Goal: Information Seeking & Learning: Learn about a topic

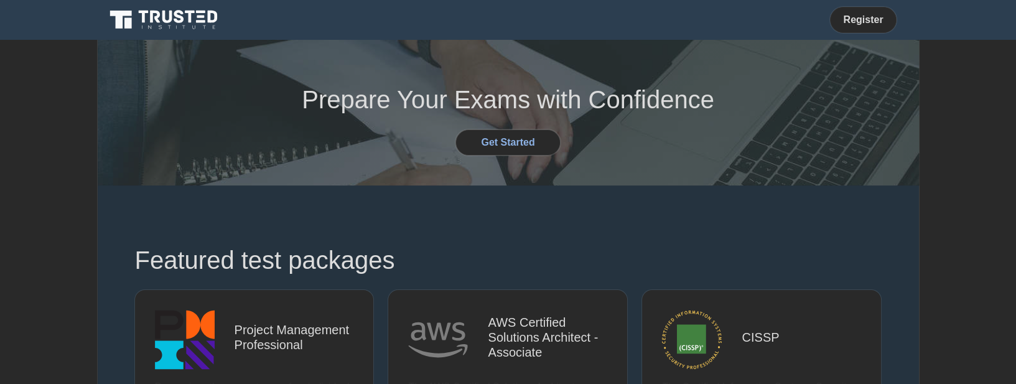
click at [851, 19] on link "Register" at bounding box center [862, 20] width 55 height 16
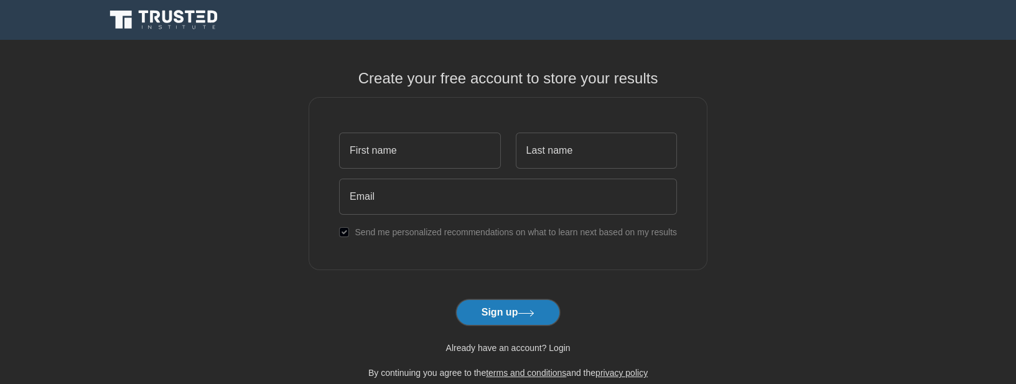
click at [515, 351] on link "Already have an account? Login" at bounding box center [507, 348] width 124 height 10
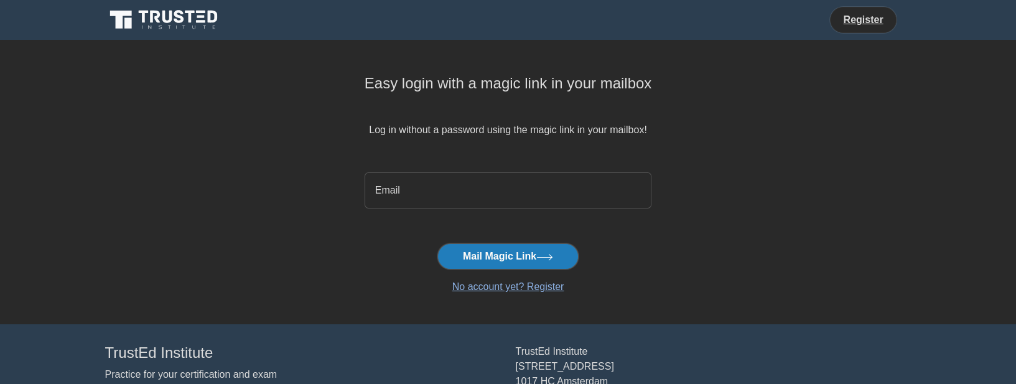
click at [490, 194] on input "email" at bounding box center [508, 190] width 287 height 36
type input "tutorialkun@gmail.com"
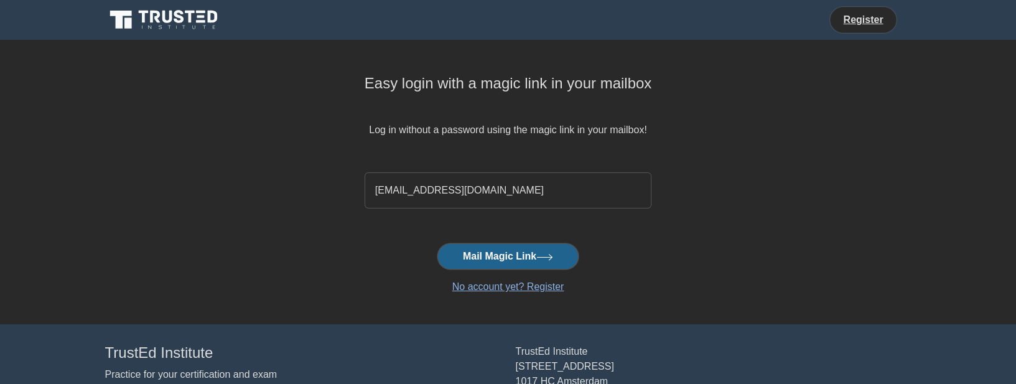
click at [501, 256] on button "Mail Magic Link" at bounding box center [507, 256] width 141 height 26
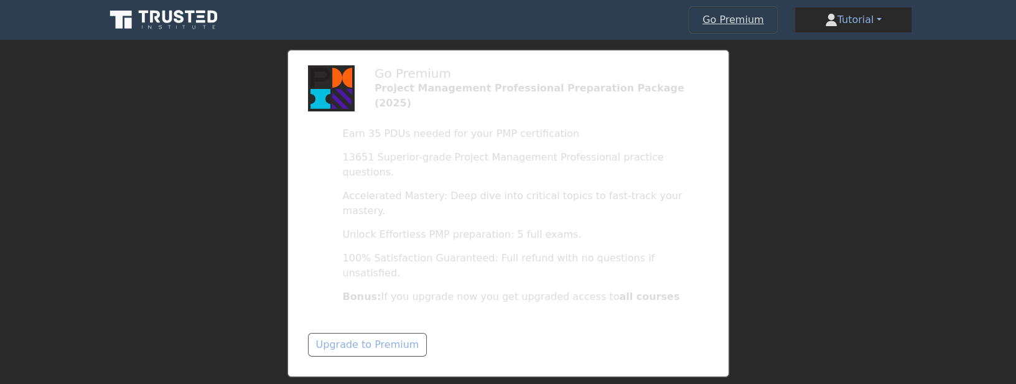
click at [204, 21] on icon at bounding box center [201, 21] width 9 height 2
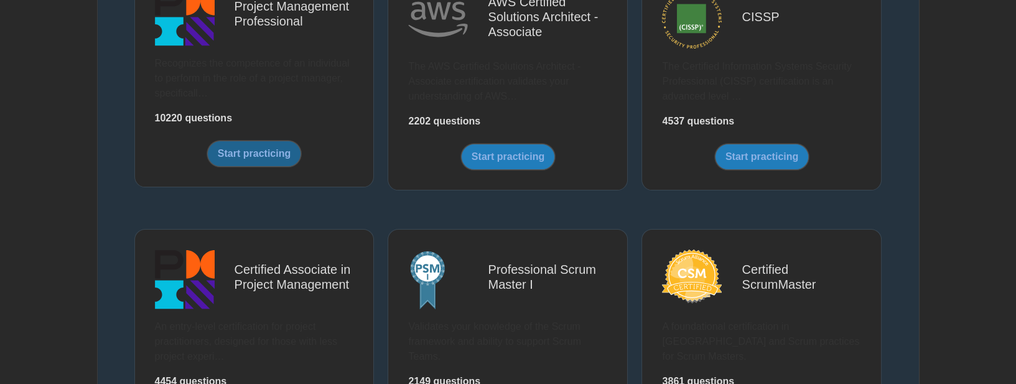
scroll to position [320, 0]
click at [267, 149] on link "Start practicing" at bounding box center [254, 154] width 94 height 26
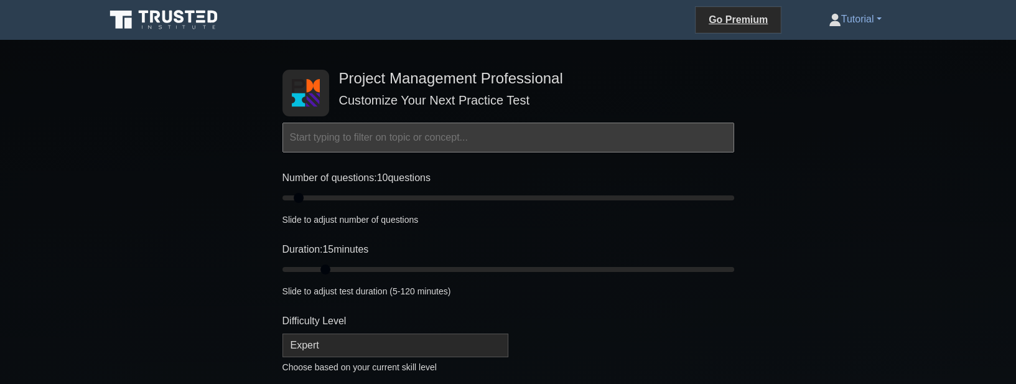
drag, startPoint x: 306, startPoint y: 269, endPoint x: 318, endPoint y: 267, distance: 12.7
type input "15"
click at [318, 267] on input "Duration: 15 minutes" at bounding box center [508, 269] width 452 height 15
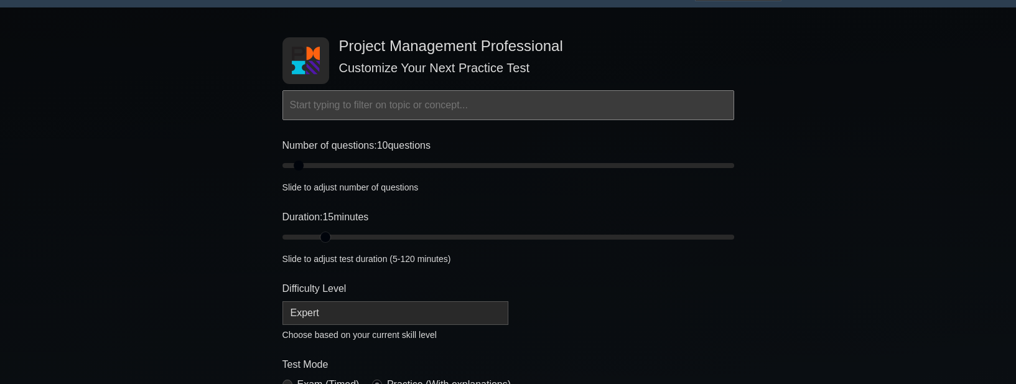
scroll to position [142, 0]
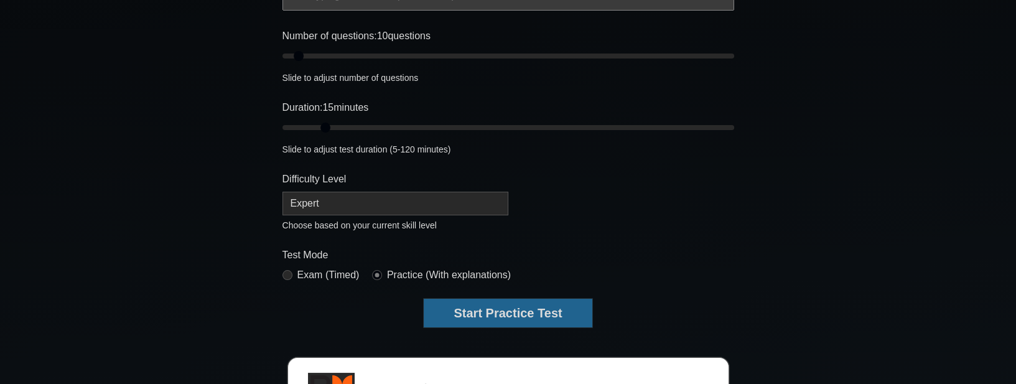
click at [468, 310] on button "Start Practice Test" at bounding box center [508, 313] width 168 height 29
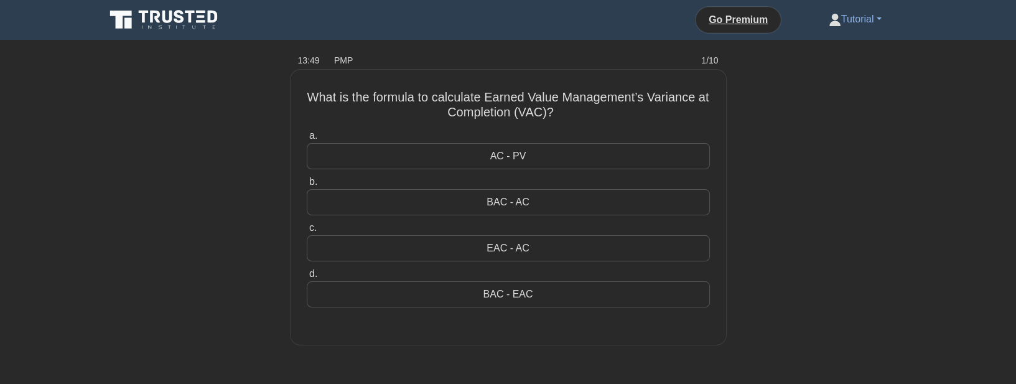
click at [491, 249] on div "EAC - AC" at bounding box center [508, 248] width 403 height 26
click at [307, 232] on input "c. EAC - AC" at bounding box center [307, 228] width 0 height 8
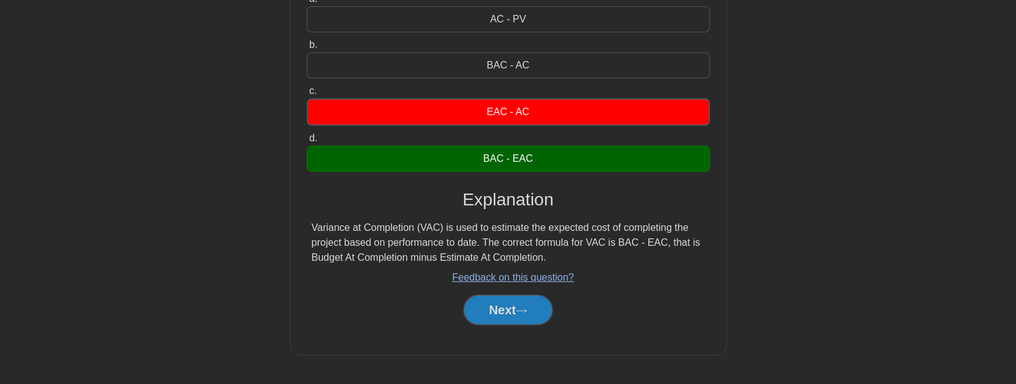
scroll to position [142, 0]
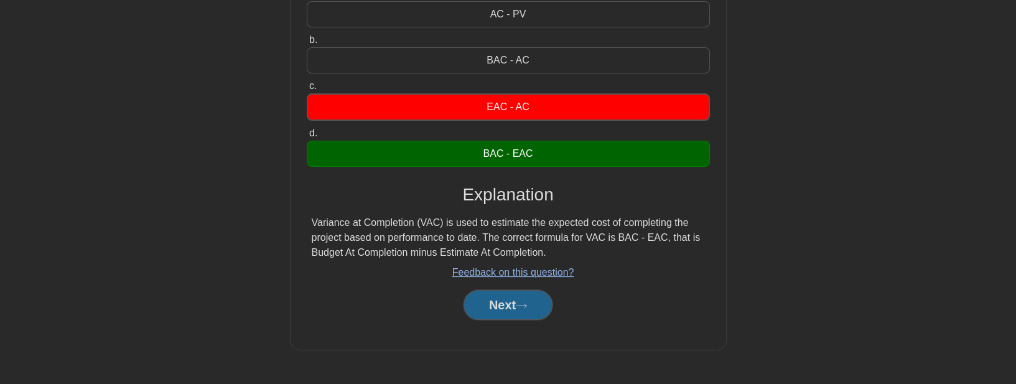
click at [503, 303] on button "Next" at bounding box center [507, 305] width 89 height 30
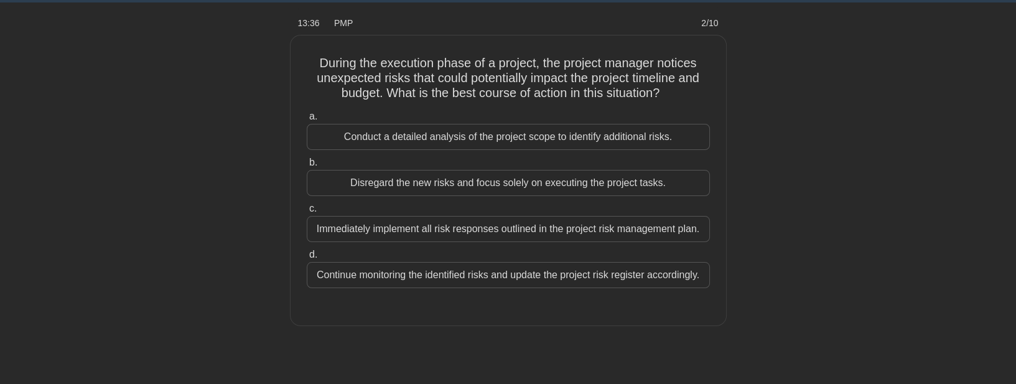
scroll to position [0, 0]
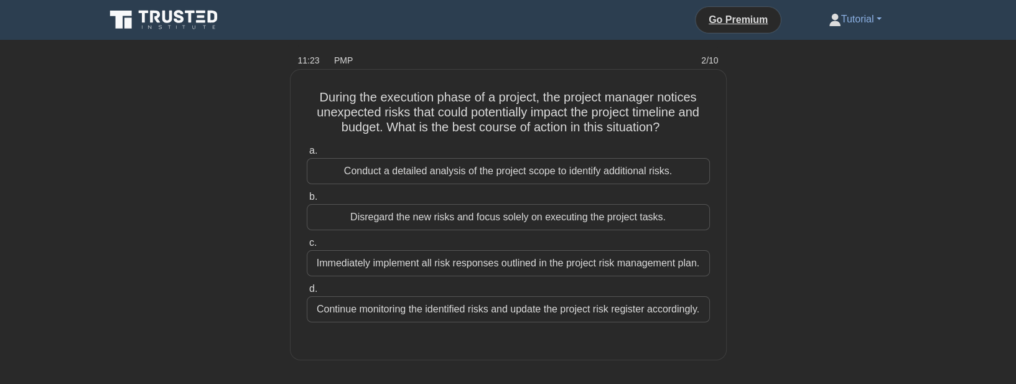
click at [508, 310] on div "Continue monitoring the identified risks and update the project risk register a…" at bounding box center [508, 309] width 403 height 26
click at [307, 293] on input "d. Continue monitoring the identified risks and update the project risk registe…" at bounding box center [307, 289] width 0 height 8
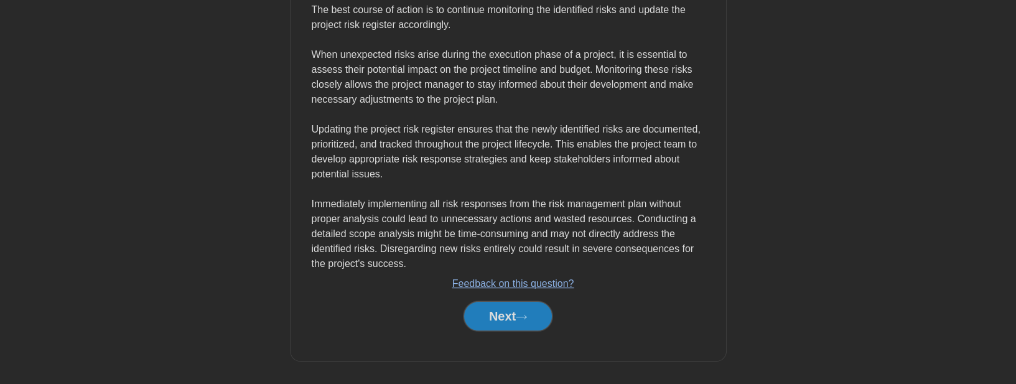
click at [508, 310] on button "Next" at bounding box center [507, 316] width 89 height 30
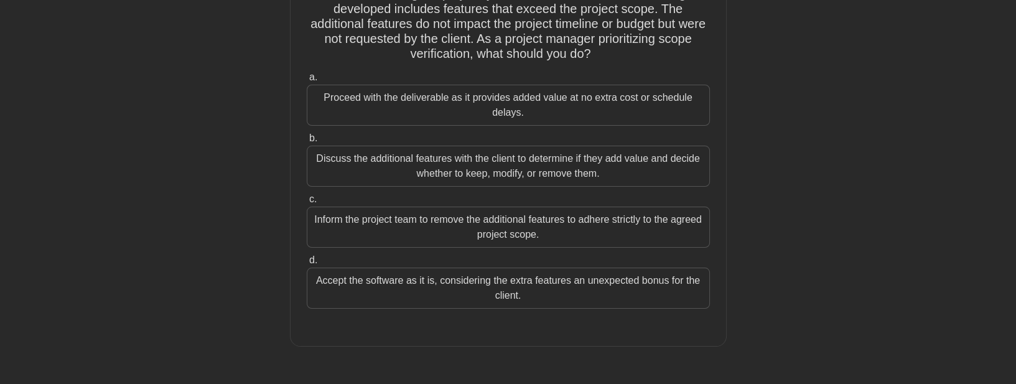
scroll to position [39, 0]
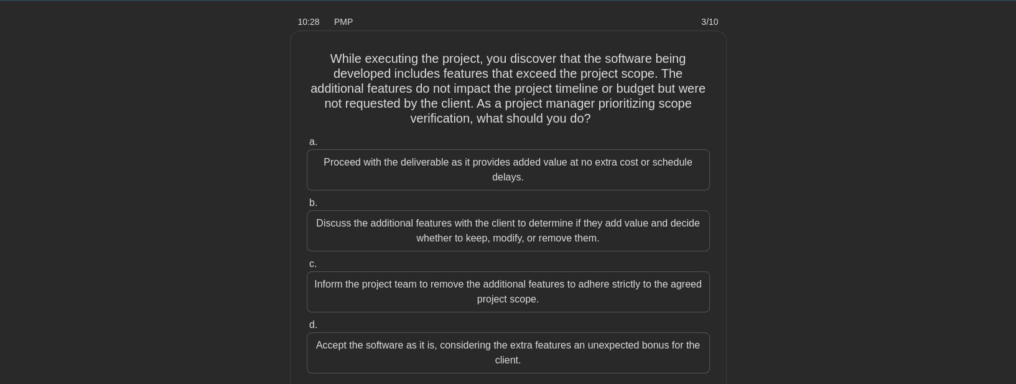
click at [514, 237] on div "Discuss the additional features with the client to determine if they add value …" at bounding box center [508, 230] width 403 height 41
click at [307, 207] on input "b. Discuss the additional features with the client to determine if they add val…" at bounding box center [307, 203] width 0 height 8
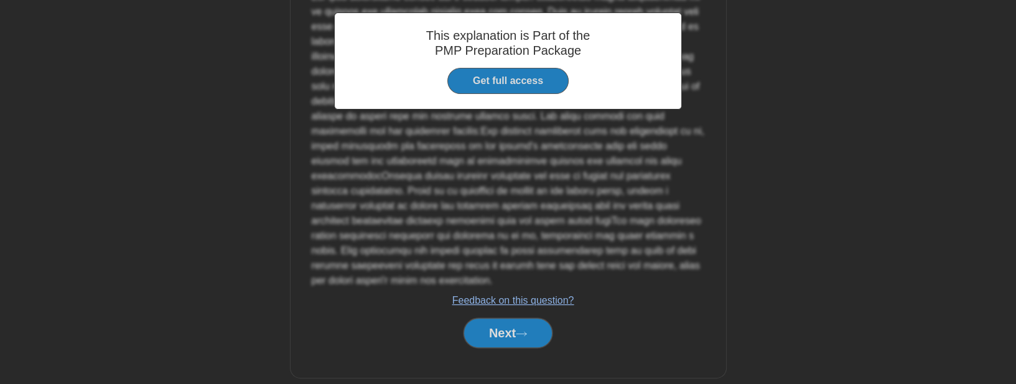
scroll to position [473, 0]
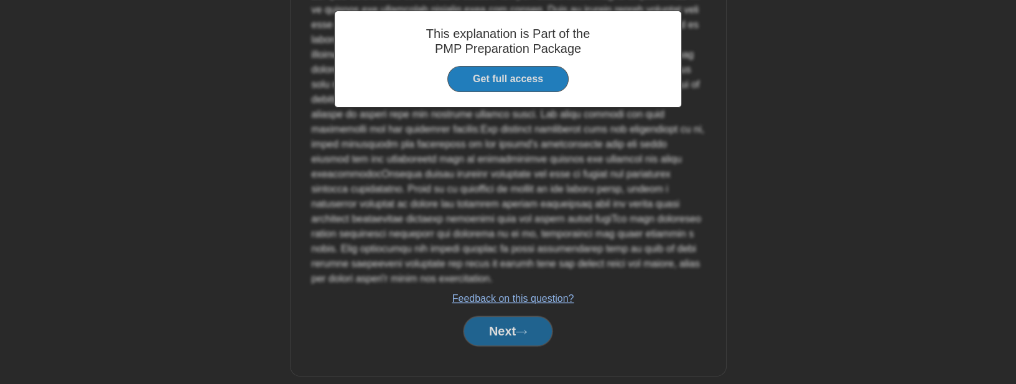
click at [500, 318] on button "Next" at bounding box center [507, 331] width 89 height 30
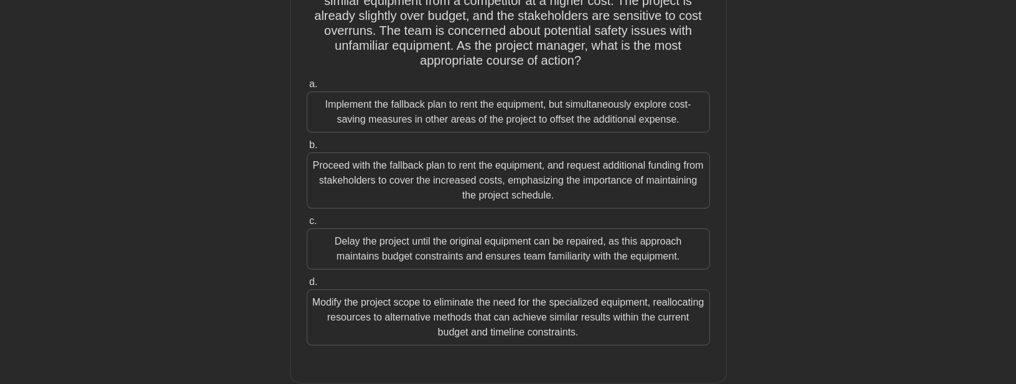
scroll to position [142, 0]
click at [523, 252] on div "Delay the project until the original equipment can be repaired, as this approac…" at bounding box center [508, 248] width 403 height 41
click at [307, 225] on input "c. Delay the project until the original equipment can be repaired, as this appr…" at bounding box center [307, 220] width 0 height 8
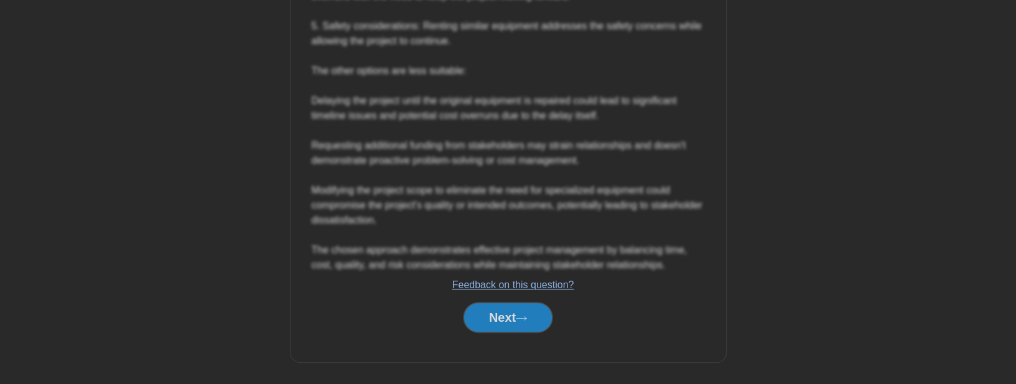
scroll to position [773, 0]
click at [521, 320] on button "Next" at bounding box center [507, 316] width 89 height 30
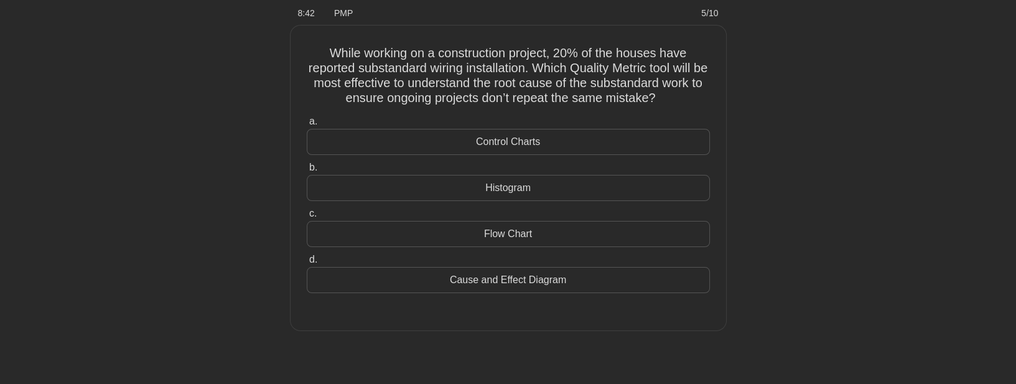
scroll to position [39, 0]
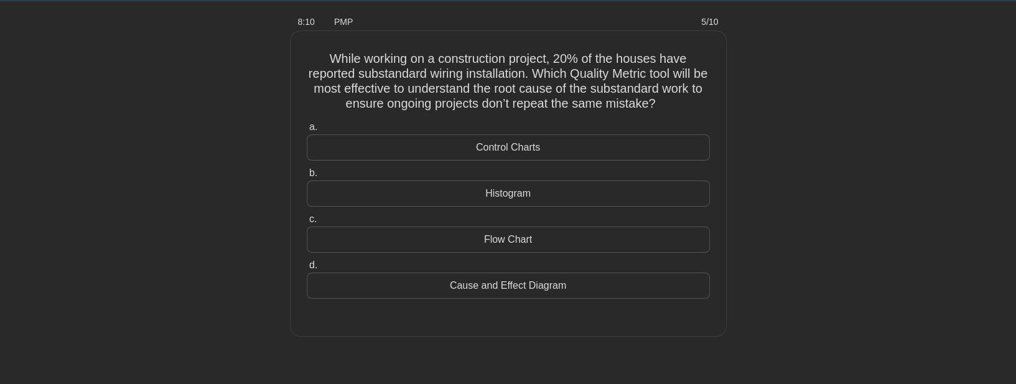
click at [526, 285] on div "Cause and Effect Diagram" at bounding box center [508, 285] width 403 height 26
click at [307, 269] on input "d. Cause and Effect Diagram" at bounding box center [307, 265] width 0 height 8
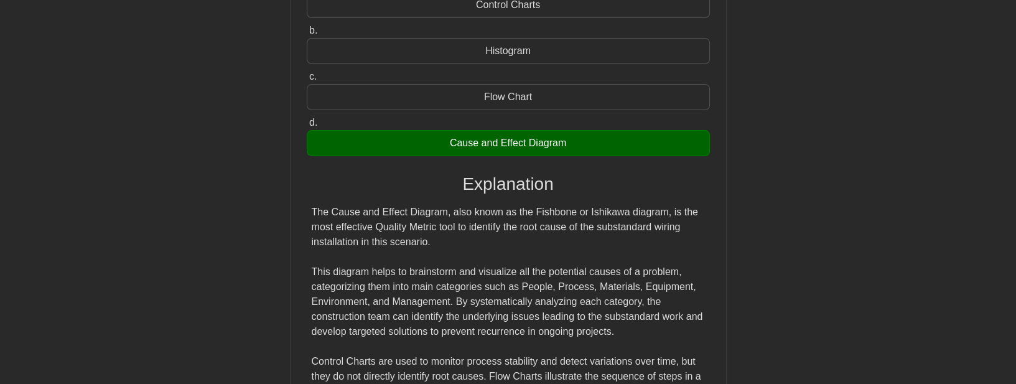
scroll to position [323, 0]
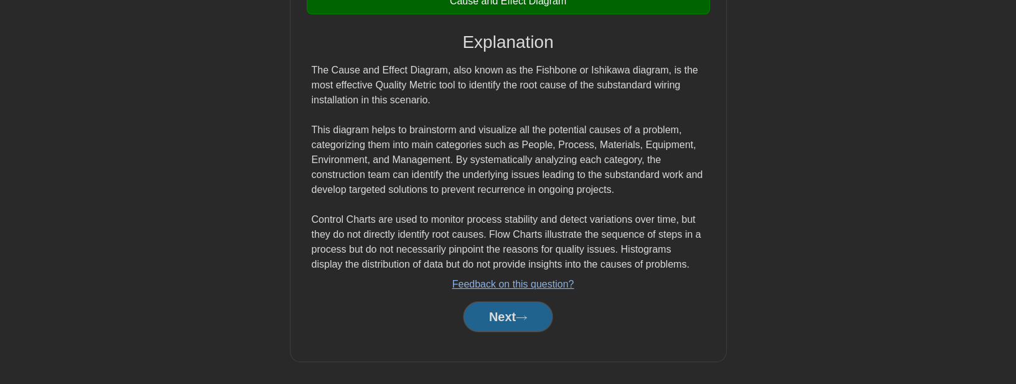
click at [510, 314] on button "Next" at bounding box center [507, 317] width 89 height 30
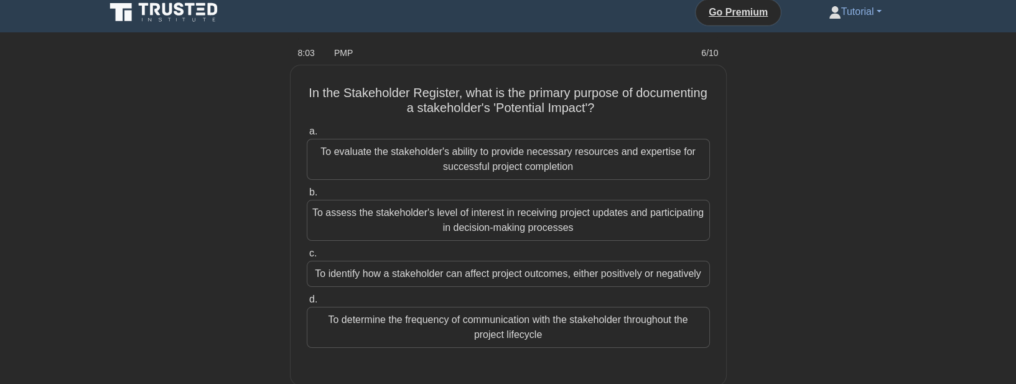
scroll to position [4, 0]
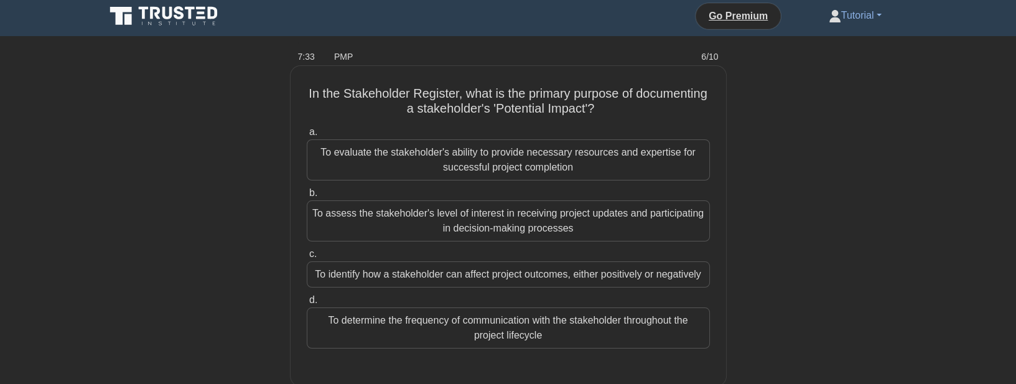
click at [540, 271] on div "To identify how a stakeholder can affect project outcomes, either positively or…" at bounding box center [508, 274] width 403 height 26
click at [307, 258] on input "c. To identify how a stakeholder can affect project outcomes, either positively…" at bounding box center [307, 254] width 0 height 8
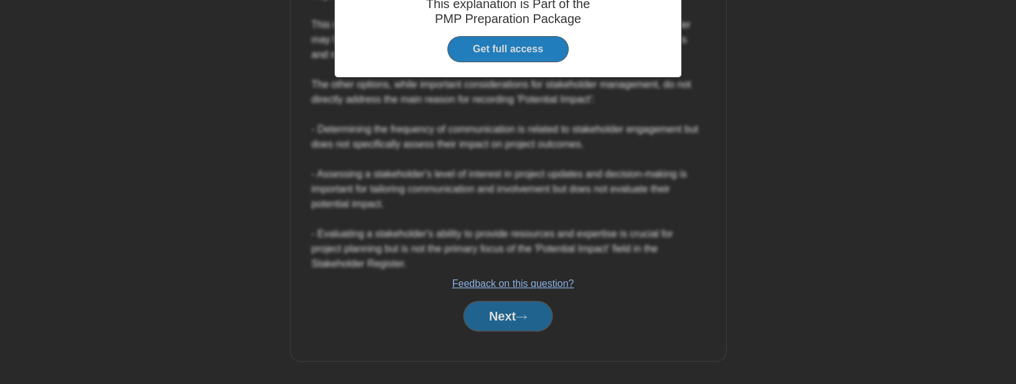
click at [501, 310] on button "Next" at bounding box center [507, 316] width 89 height 30
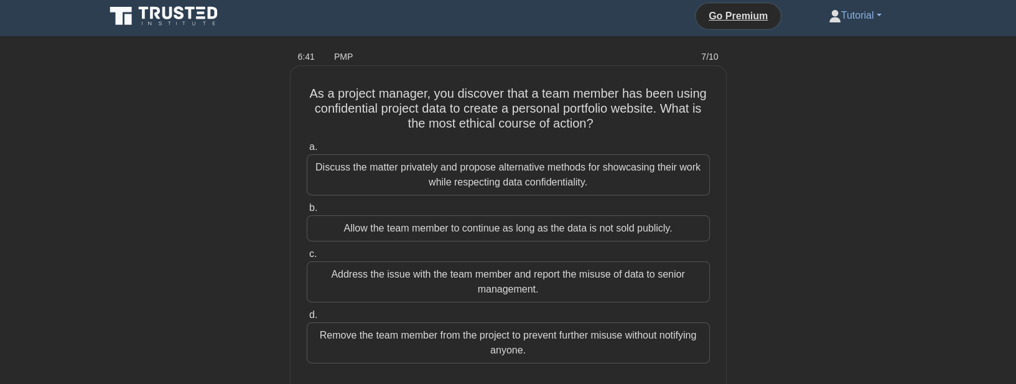
click at [597, 177] on div "Discuss the matter privately and propose alternative methods for showcasing the…" at bounding box center [508, 174] width 403 height 41
click at [307, 151] on input "a. Discuss the matter privately and propose alternative methods for showcasing …" at bounding box center [307, 147] width 0 height 8
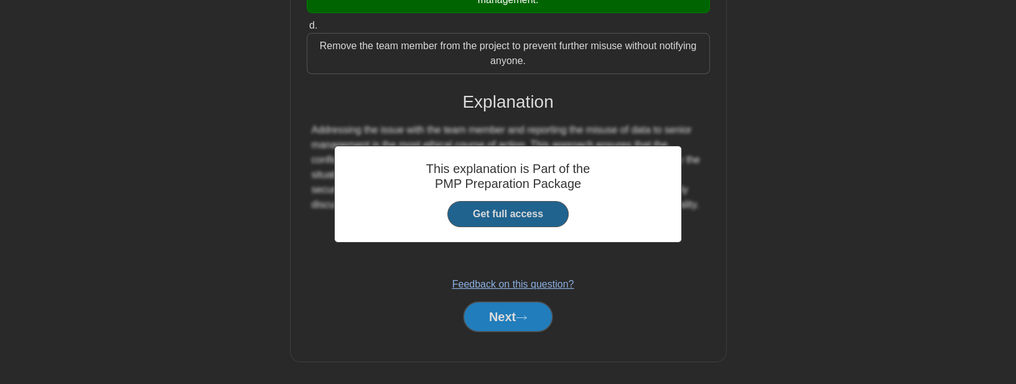
scroll to position [295, 0]
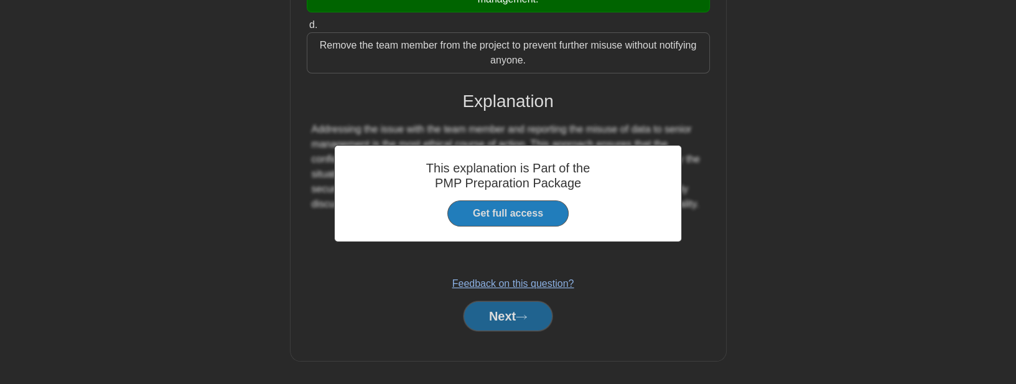
click at [501, 310] on button "Next" at bounding box center [507, 316] width 89 height 30
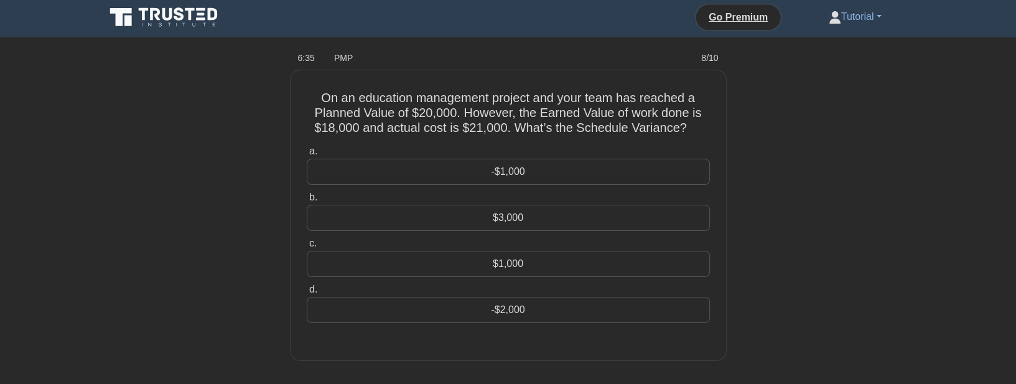
scroll to position [0, 0]
click at [529, 310] on div "-$2,000" at bounding box center [508, 309] width 403 height 26
click at [307, 293] on input "d. -$2,000" at bounding box center [307, 289] width 0 height 8
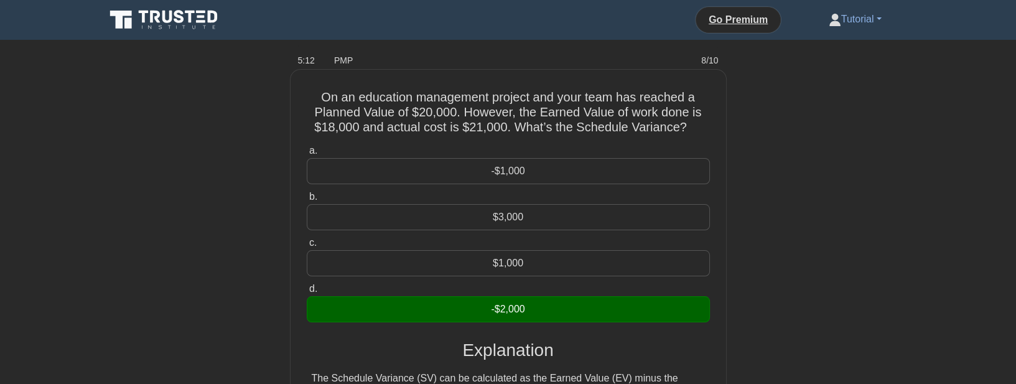
scroll to position [249, 0]
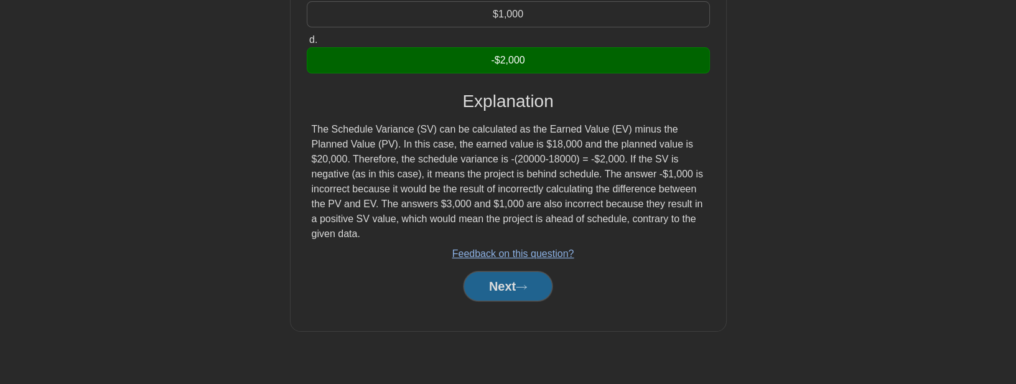
click at [510, 271] on button "Next" at bounding box center [507, 286] width 89 height 30
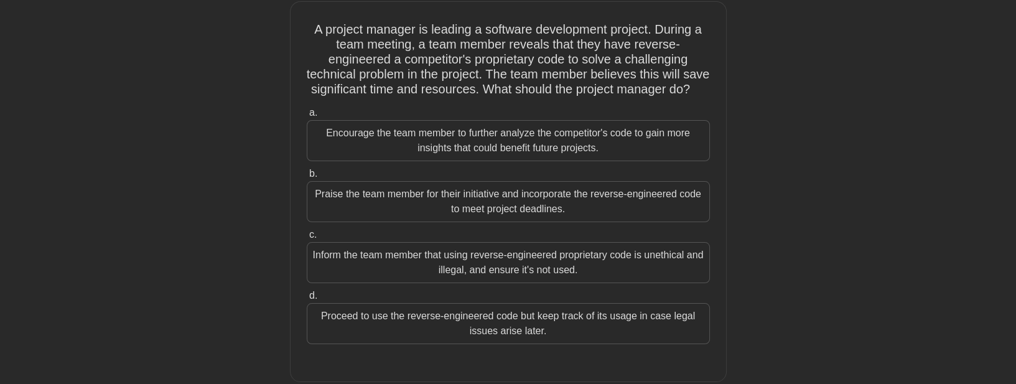
scroll to position [71, 0]
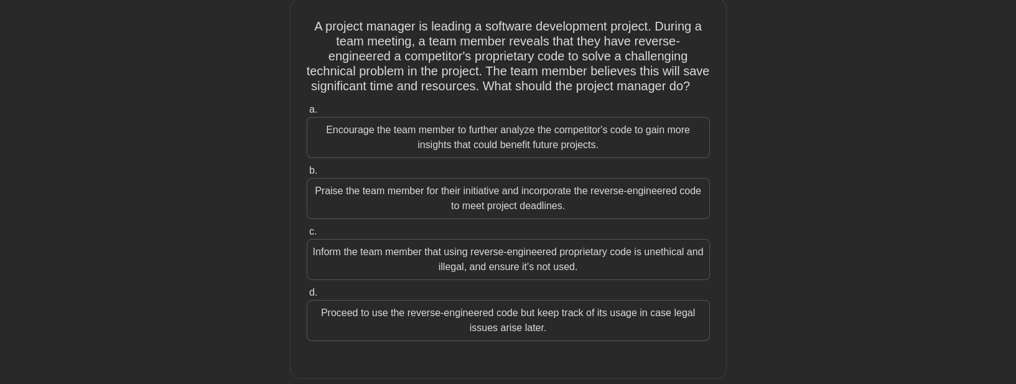
click at [542, 275] on div "Inform the team member that using reverse-engineered proprietary code is unethi…" at bounding box center [508, 259] width 403 height 41
click at [307, 236] on input "c. Inform the team member that using reverse-engineered proprietary code is une…" at bounding box center [307, 232] width 0 height 8
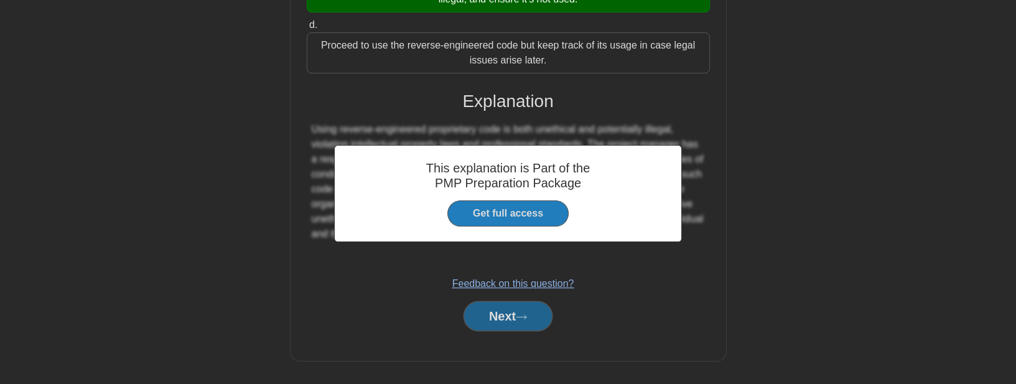
click at [510, 318] on button "Next" at bounding box center [507, 316] width 89 height 30
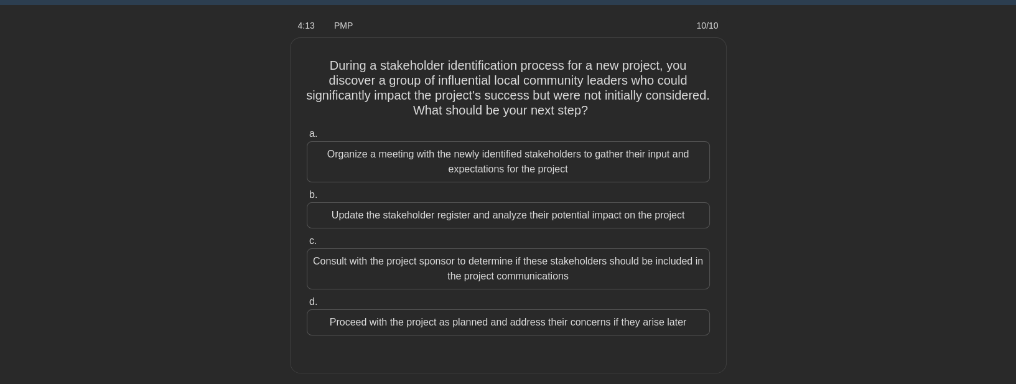
scroll to position [35, 0]
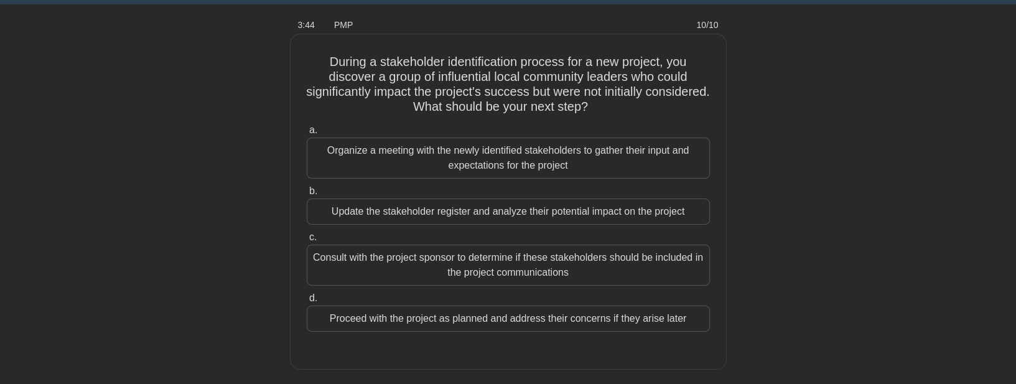
click at [564, 213] on div "Update the stakeholder register and analyze their potential impact on the proje…" at bounding box center [508, 211] width 403 height 26
click at [307, 195] on input "b. Update the stakeholder register and analyze their potential impact on the pr…" at bounding box center [307, 191] width 0 height 8
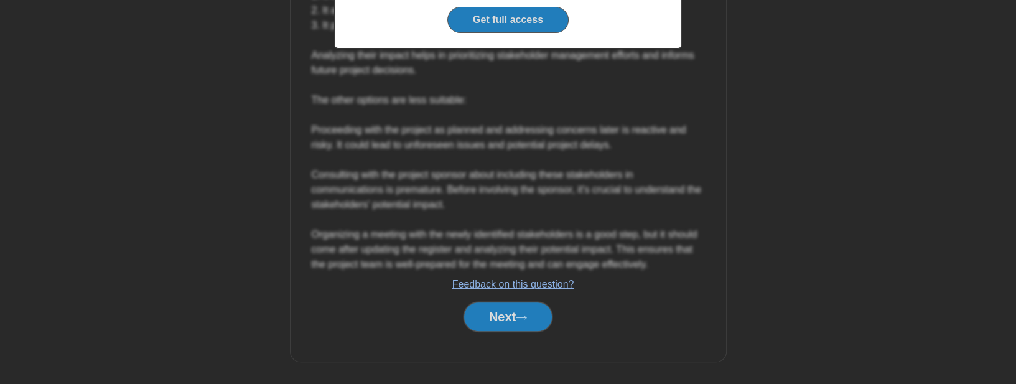
scroll to position [488, 0]
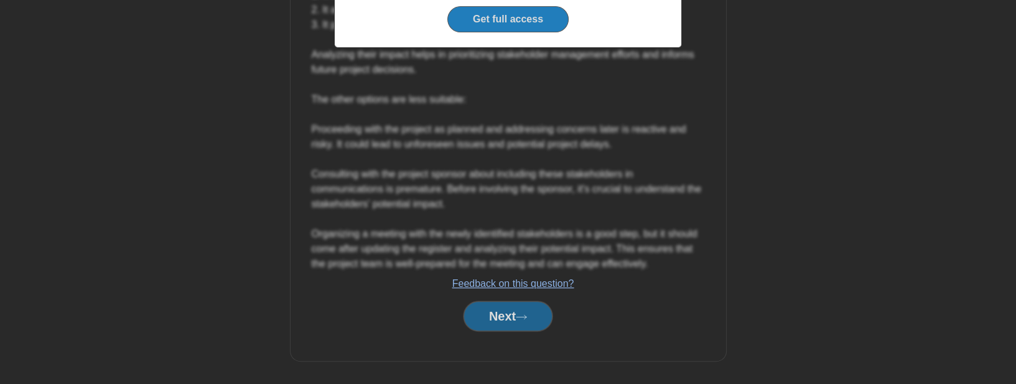
click at [492, 315] on button "Next" at bounding box center [507, 316] width 89 height 30
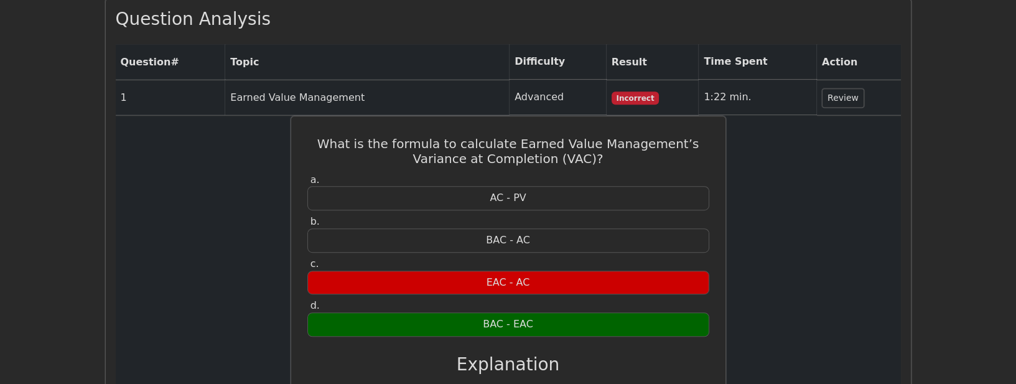
scroll to position [817, 0]
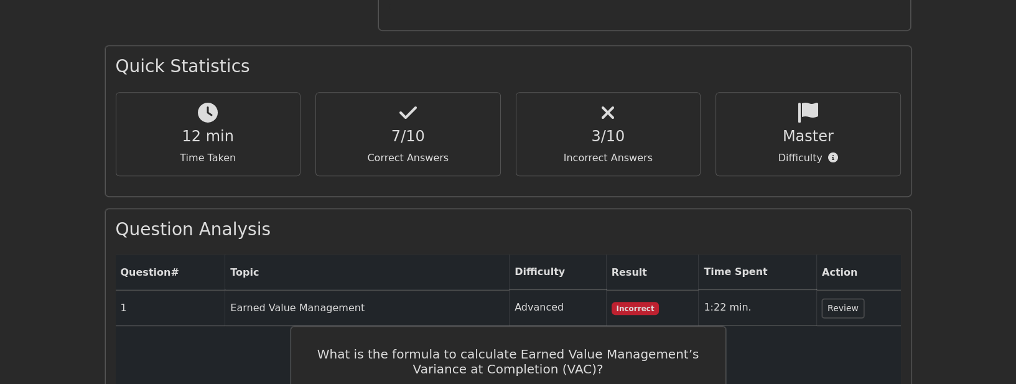
click at [843, 299] on button "Review" at bounding box center [843, 308] width 42 height 19
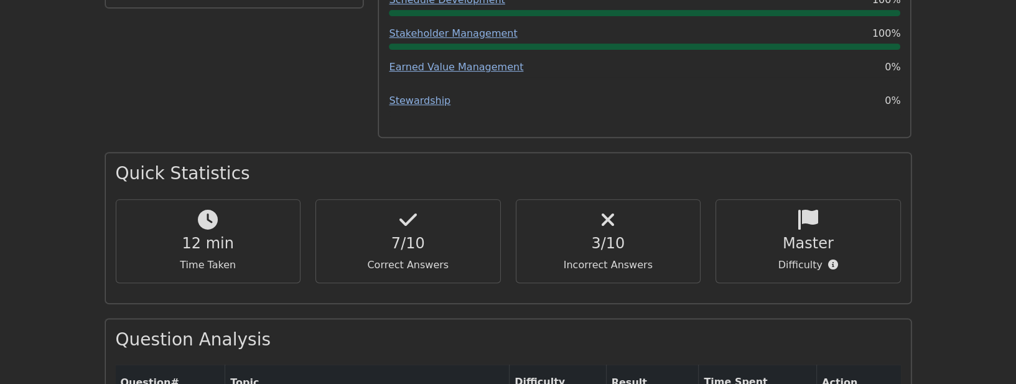
scroll to position [888, 0]
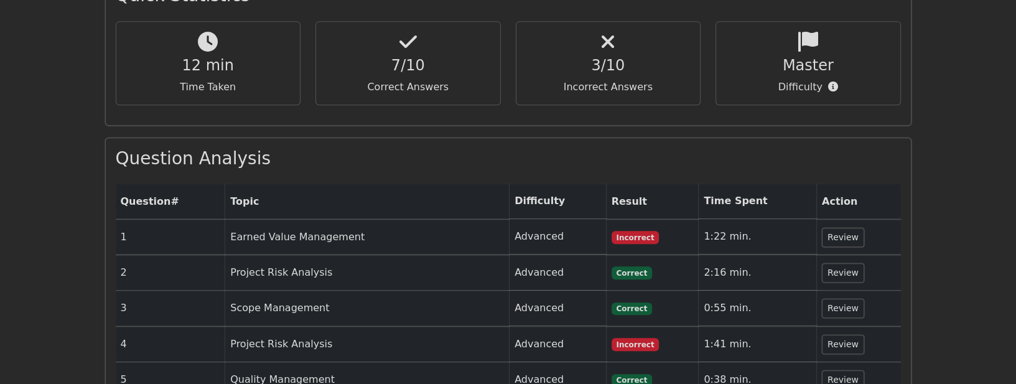
click at [839, 228] on button "Review" at bounding box center [843, 237] width 42 height 19
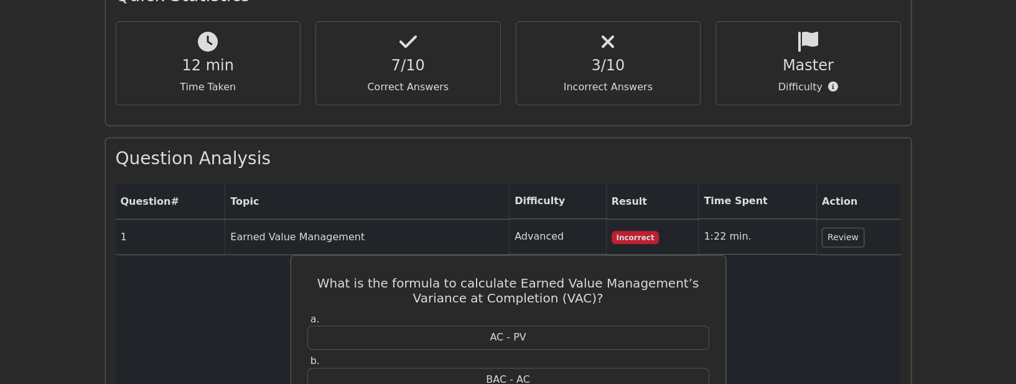
click at [838, 228] on button "Review" at bounding box center [843, 237] width 42 height 19
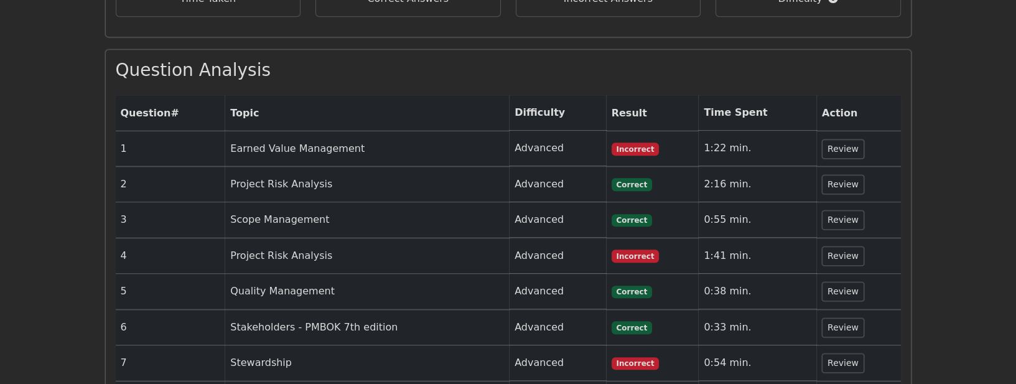
scroll to position [995, 0]
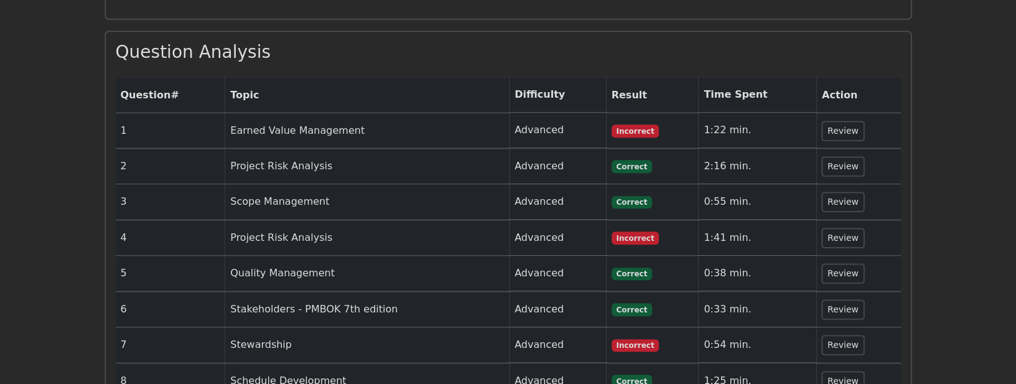
click at [834, 228] on button "Review" at bounding box center [843, 237] width 42 height 19
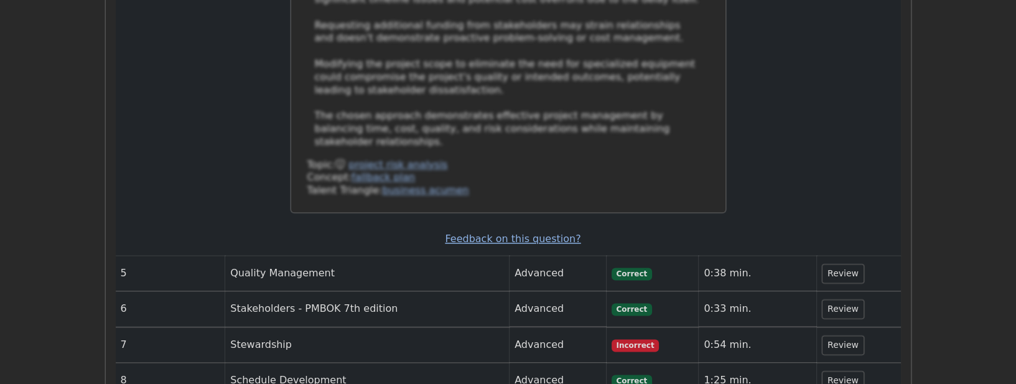
scroll to position [2097, 0]
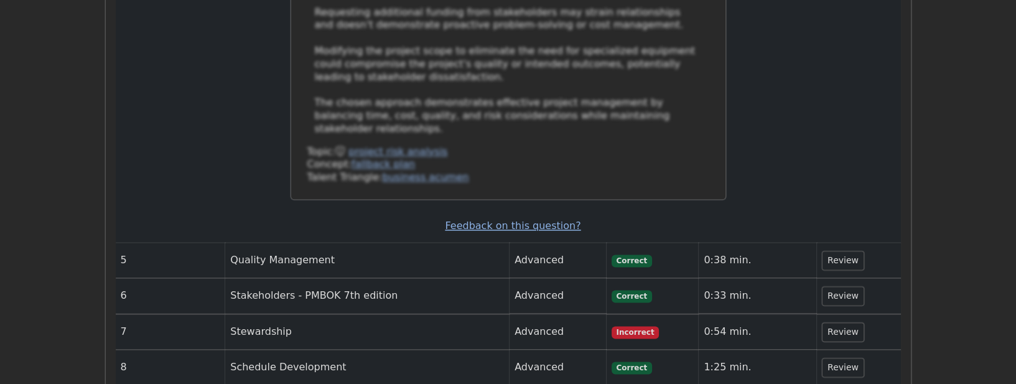
click at [842, 322] on button "Review" at bounding box center [843, 331] width 42 height 19
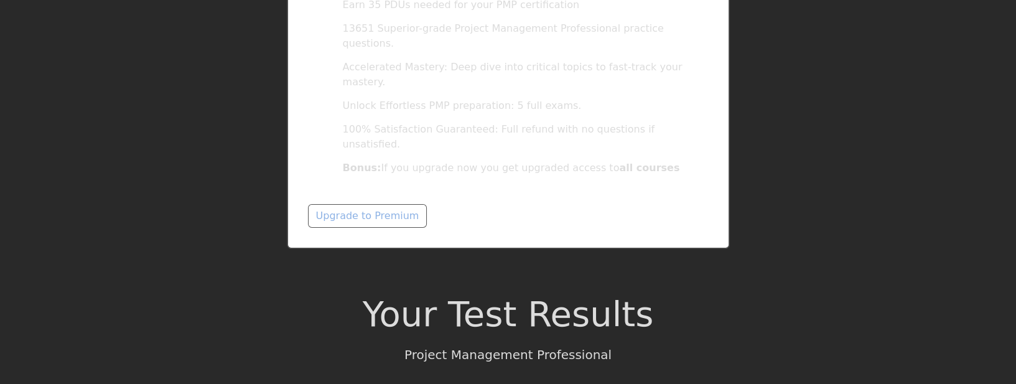
scroll to position [0, 0]
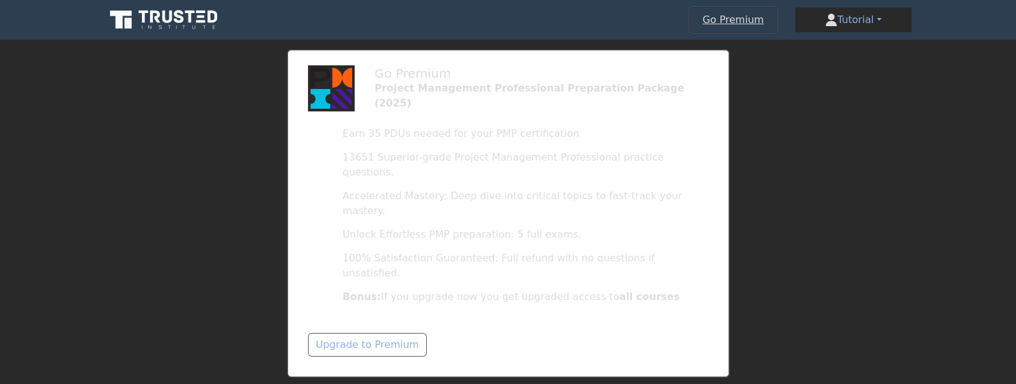
click at [179, 19] on icon at bounding box center [164, 20] width 119 height 24
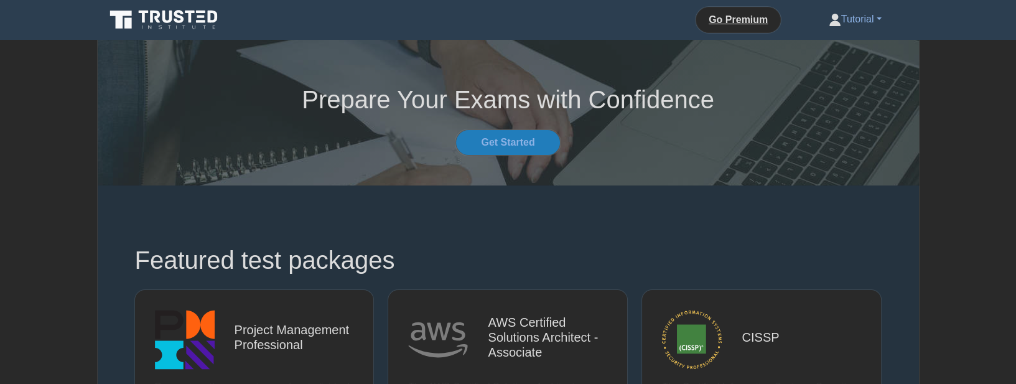
click at [858, 26] on link "Tutorial" at bounding box center [855, 19] width 113 height 25
click at [832, 49] on link "Profile" at bounding box center [848, 49] width 98 height 20
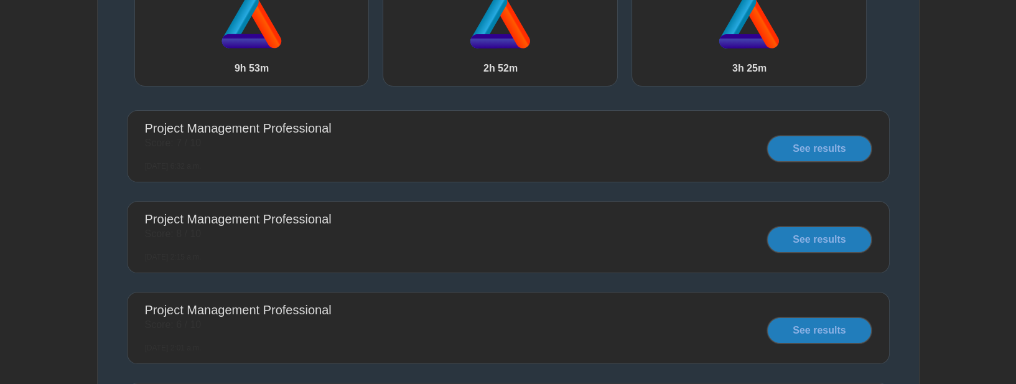
scroll to position [391, 0]
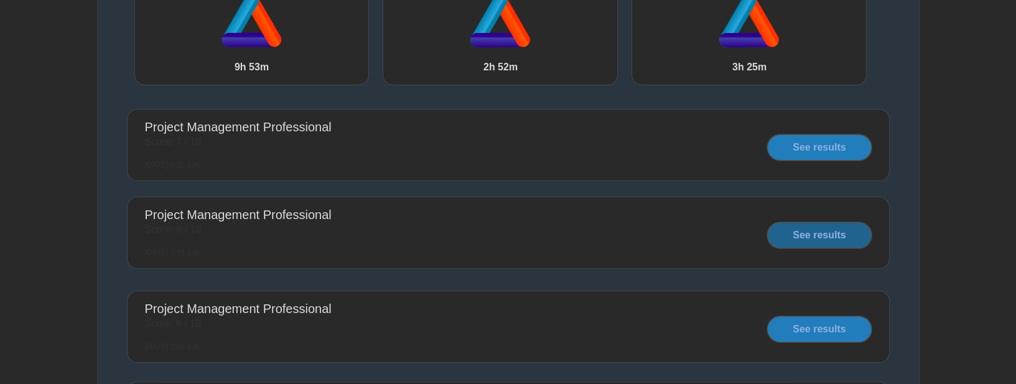
click at [802, 238] on link "See results" at bounding box center [819, 235] width 104 height 26
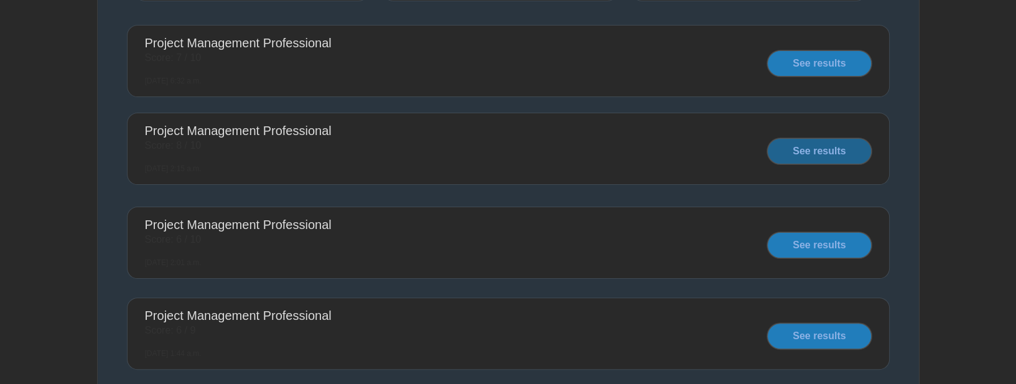
scroll to position [533, 0]
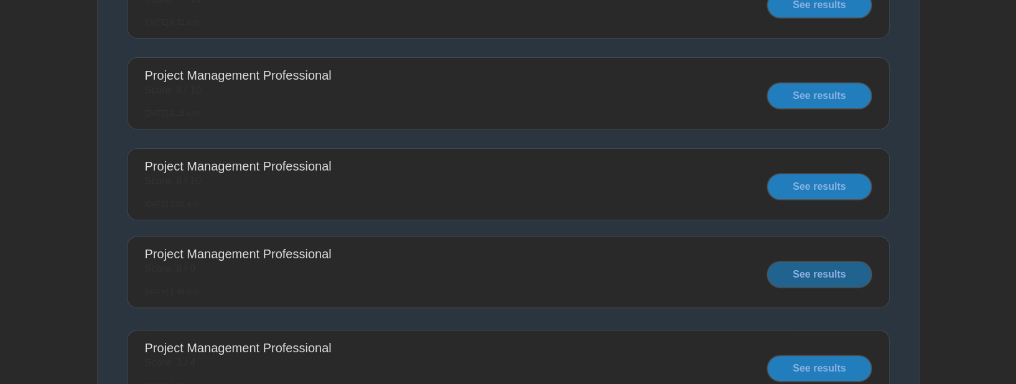
click at [785, 272] on link "See results" at bounding box center [819, 274] width 104 height 26
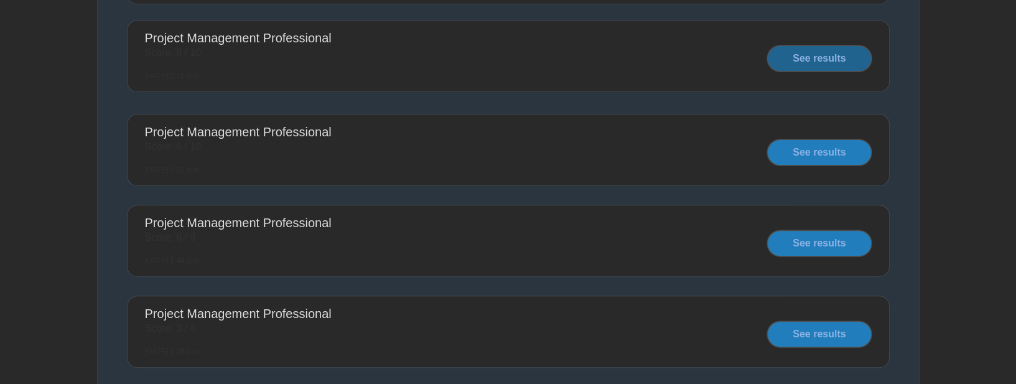
scroll to position [569, 0]
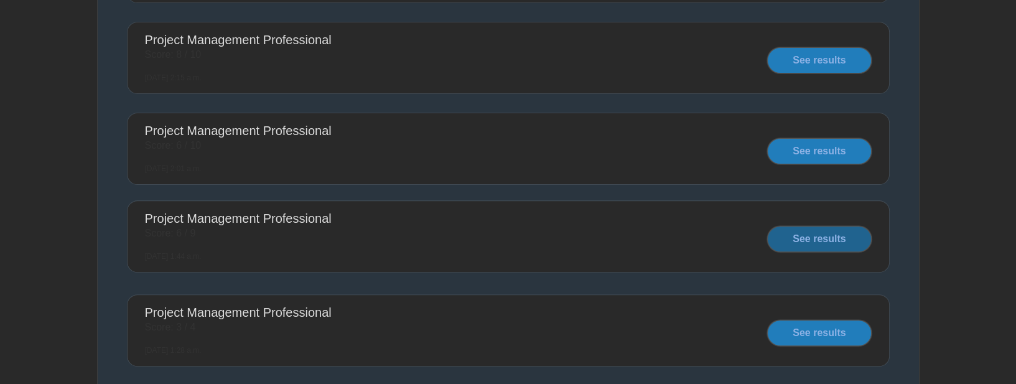
click at [794, 240] on link "See results" at bounding box center [819, 239] width 104 height 26
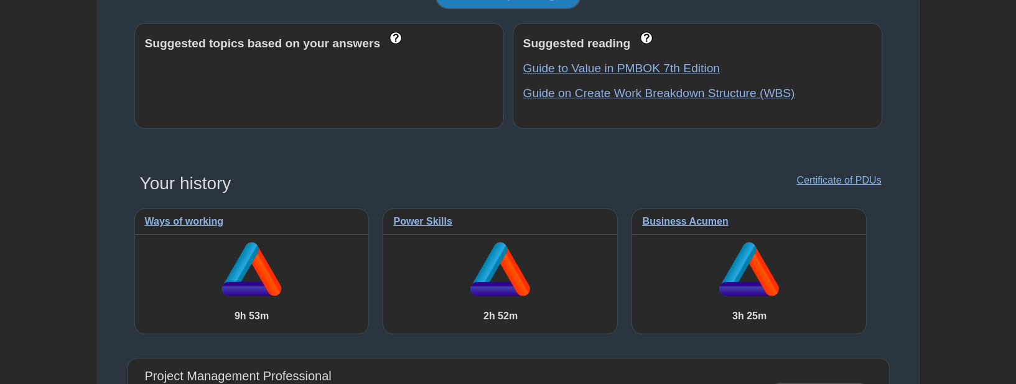
scroll to position [0, 0]
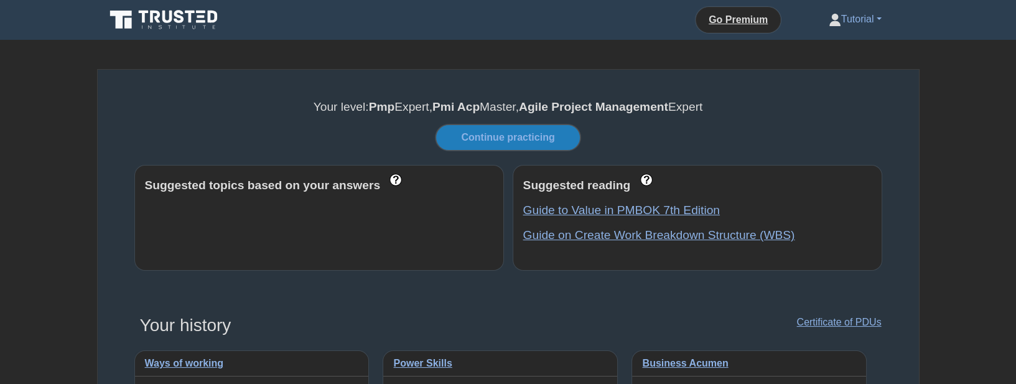
click at [182, 23] on icon at bounding box center [164, 20] width 119 height 24
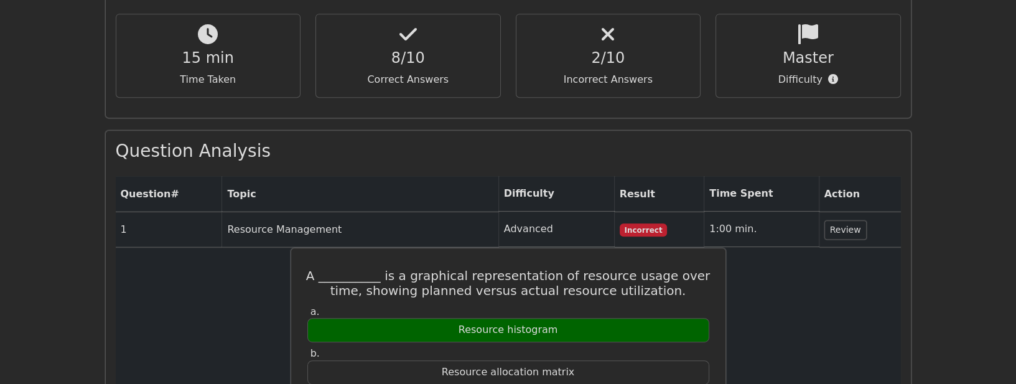
scroll to position [888, 0]
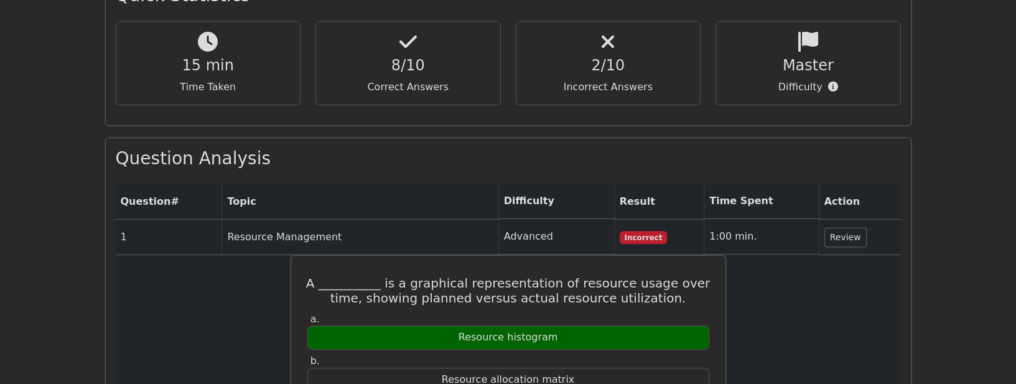
click at [835, 228] on button "Review" at bounding box center [845, 237] width 42 height 19
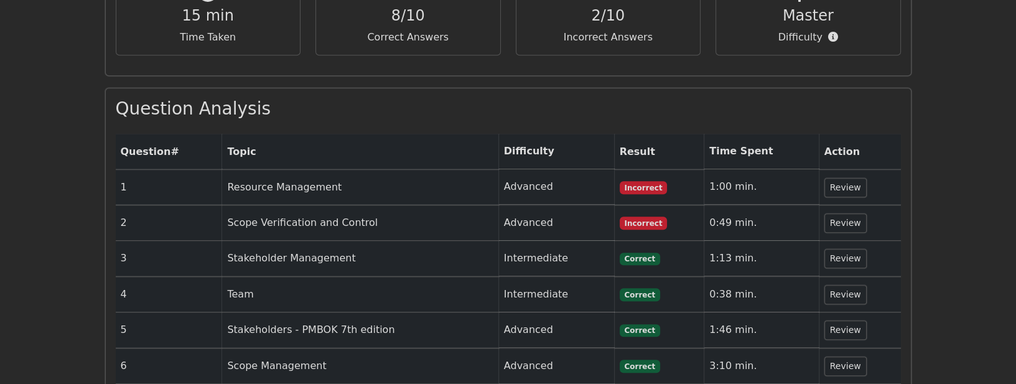
scroll to position [924, 0]
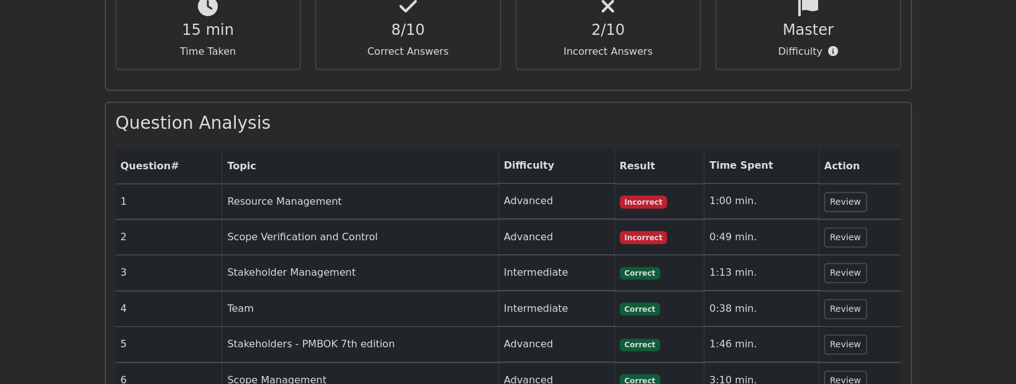
click at [842, 192] on button "Review" at bounding box center [845, 201] width 42 height 19
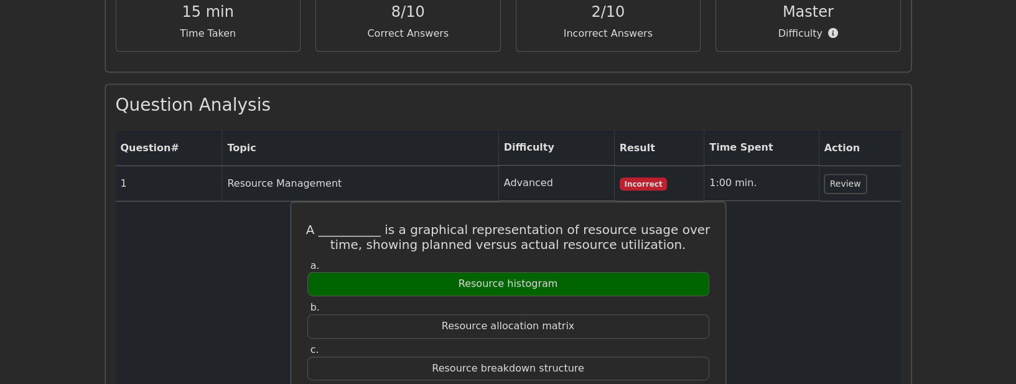
scroll to position [959, 0]
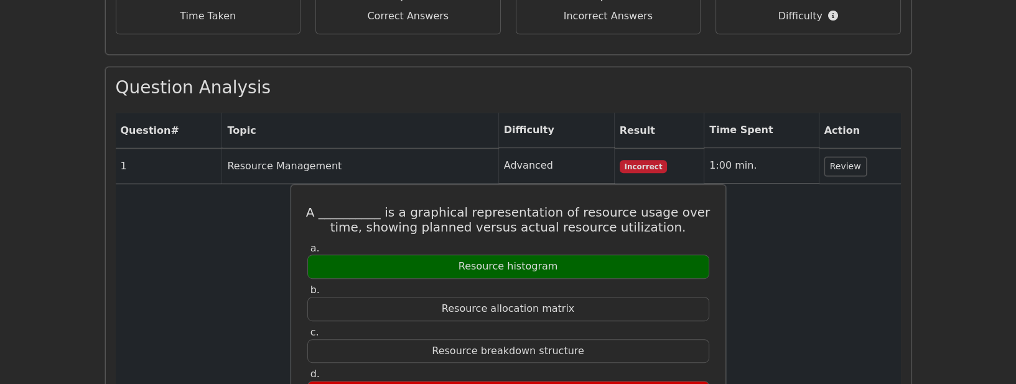
click at [839, 157] on button "Review" at bounding box center [845, 166] width 42 height 19
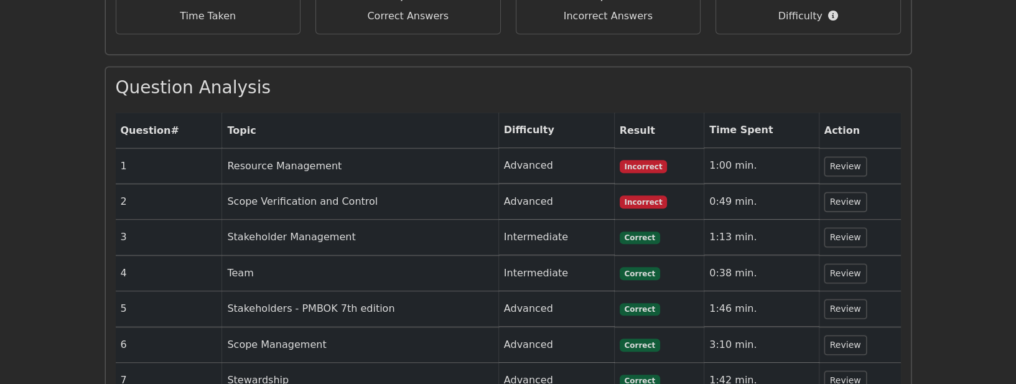
click at [835, 192] on button "Review" at bounding box center [845, 201] width 42 height 19
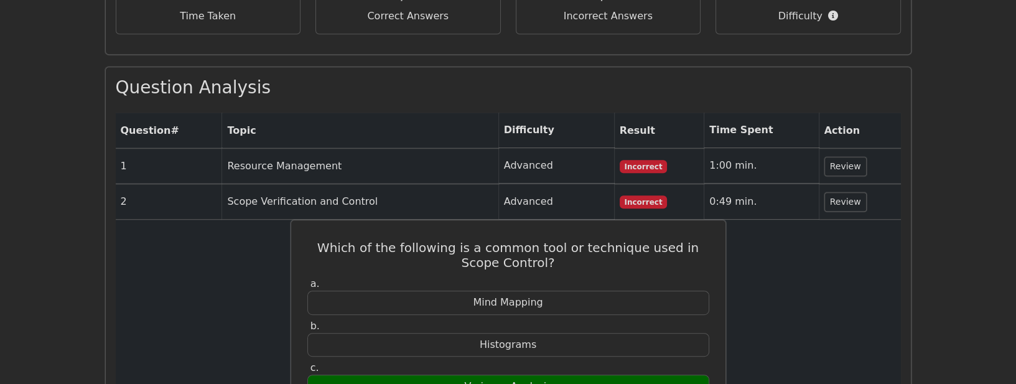
click at [838, 192] on button "Review" at bounding box center [845, 201] width 42 height 19
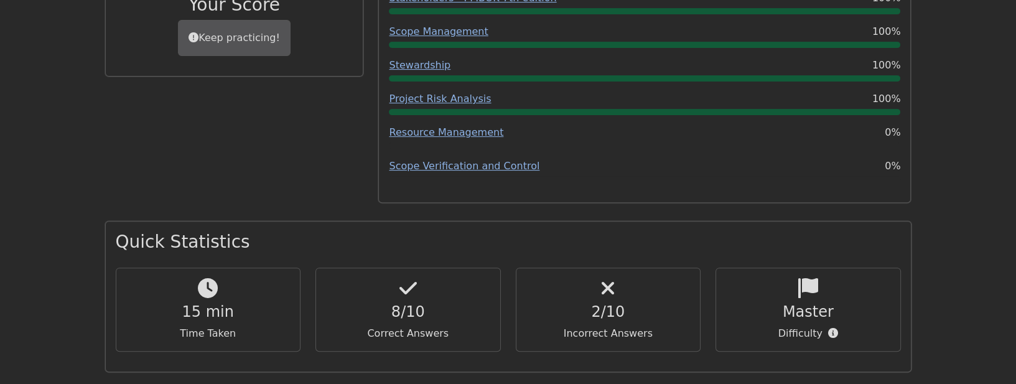
scroll to position [639, 0]
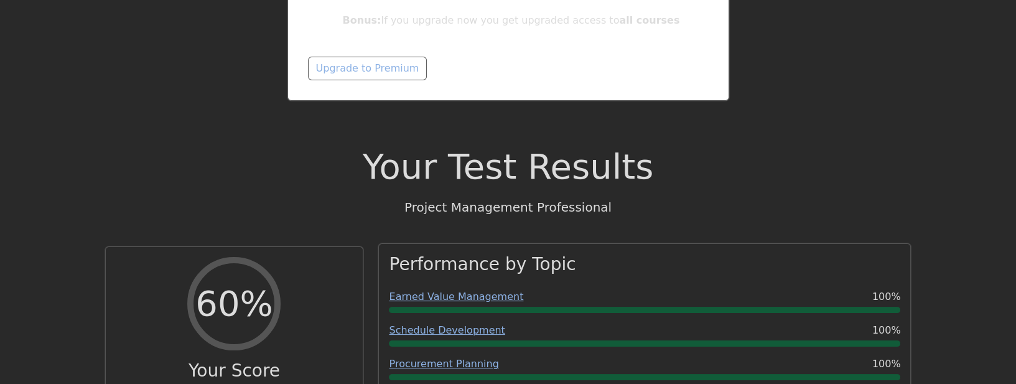
scroll to position [391, 0]
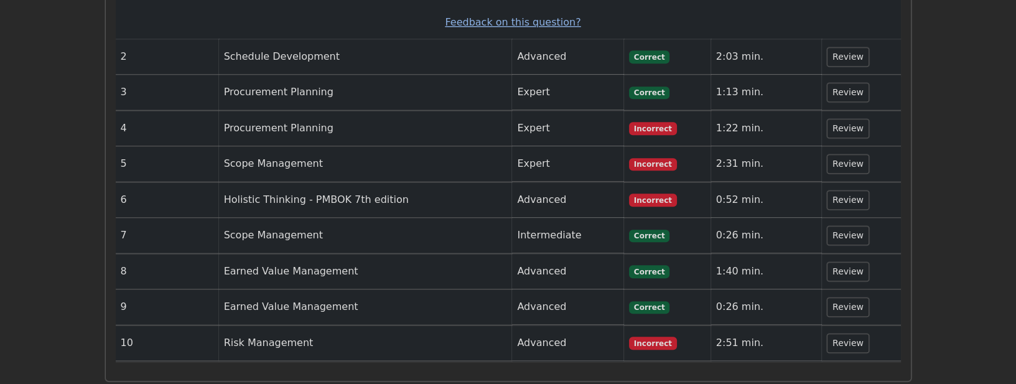
scroll to position [1599, 0]
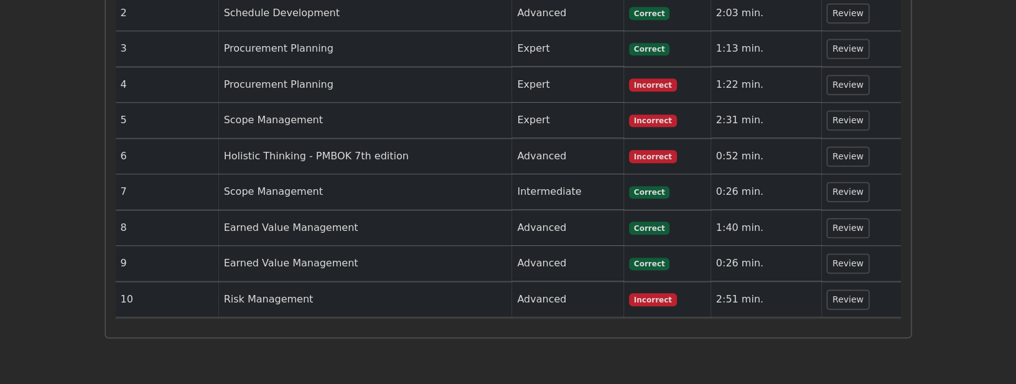
click at [835, 290] on button "Review" at bounding box center [848, 299] width 42 height 19
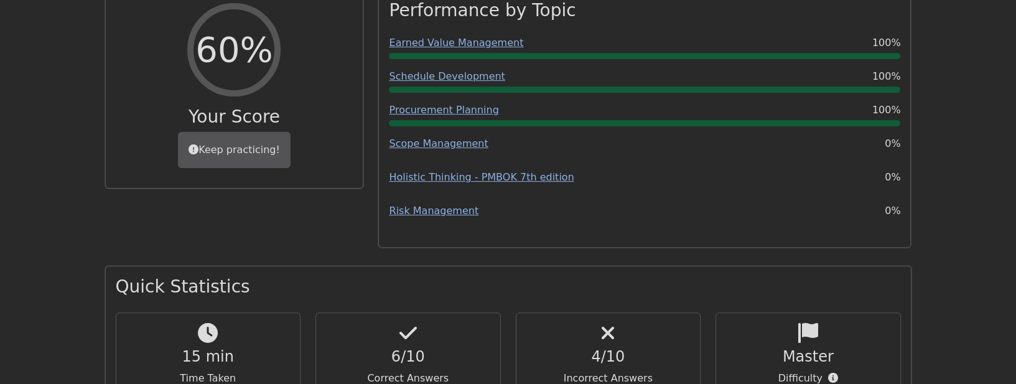
scroll to position [426, 0]
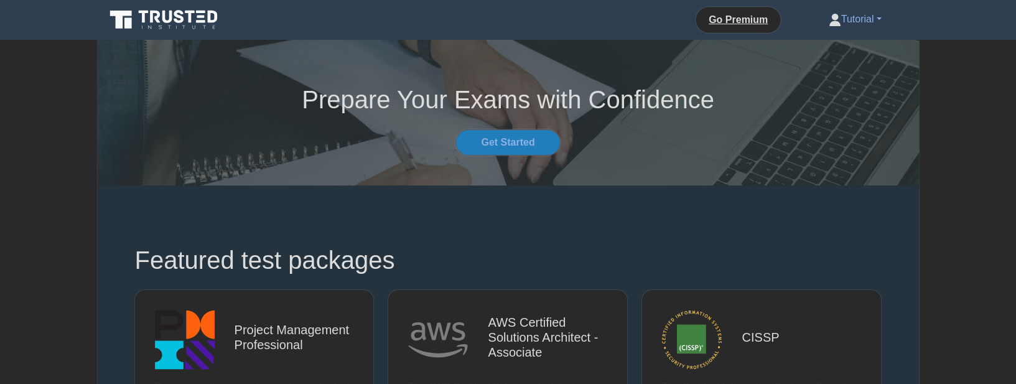
click at [853, 19] on link "Tutorial" at bounding box center [855, 19] width 113 height 25
click at [825, 50] on link "Profile" at bounding box center [848, 49] width 98 height 20
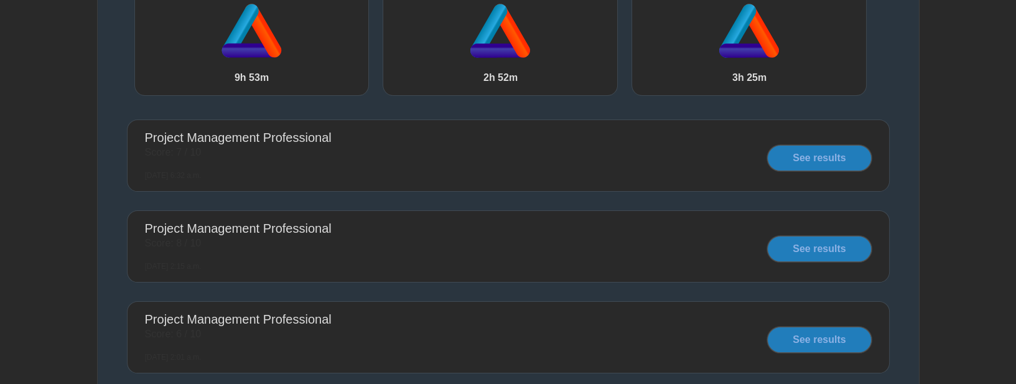
scroll to position [391, 0]
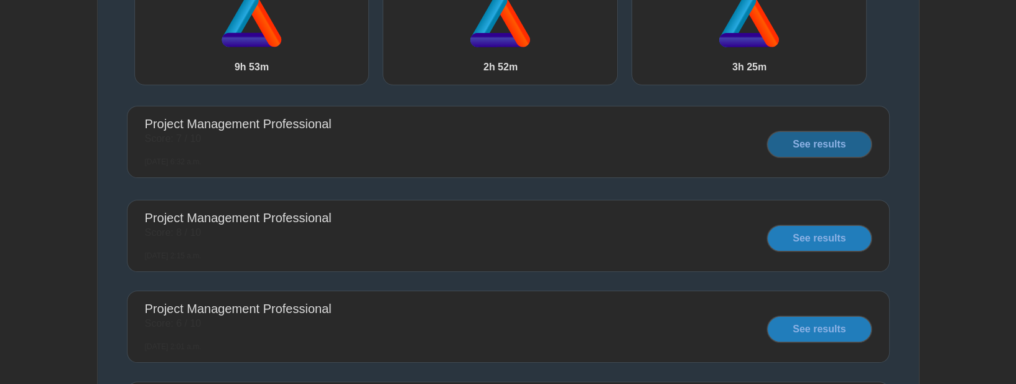
click at [805, 147] on link "See results" at bounding box center [819, 144] width 104 height 26
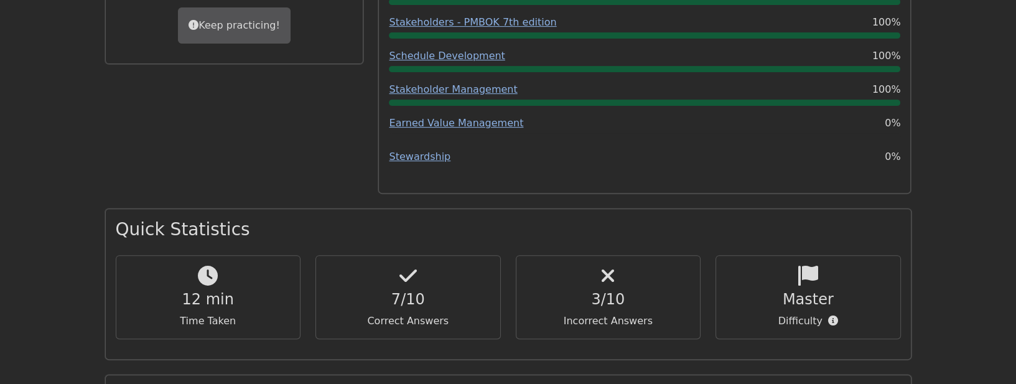
scroll to position [675, 0]
